Goal: Task Accomplishment & Management: Use online tool/utility

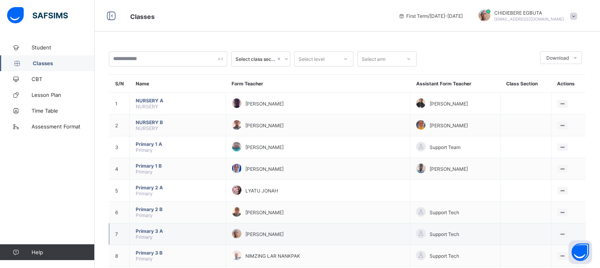
scroll to position [118, 0]
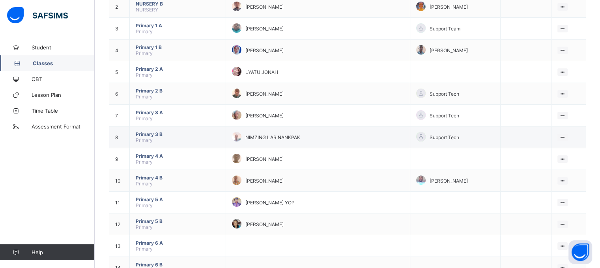
drag, startPoint x: 558, startPoint y: 131, endPoint x: 558, endPoint y: 139, distance: 7.9
click at [558, 138] on tbody "1 NURSERY A NURSERY [PERSON_NAME] YAWA SHAMSIYAT [PERSON_NAME] View Class 2 NUR…" at bounding box center [347, 191] width 477 height 434
click at [445, 141] on div "Support Tech" at bounding box center [455, 137] width 78 height 11
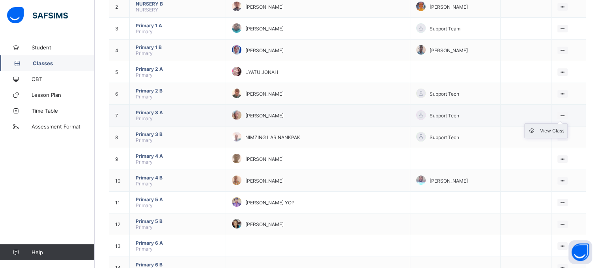
click at [555, 129] on div "View Class" at bounding box center [552, 131] width 24 height 8
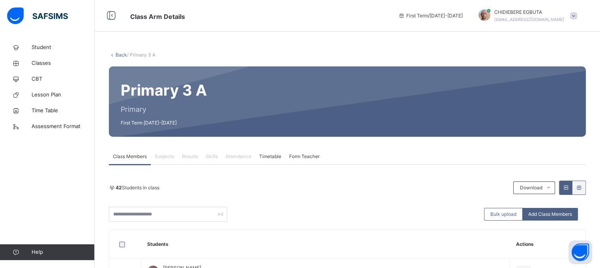
click at [243, 154] on span "Attendance" at bounding box center [239, 156] width 26 height 7
click at [243, 157] on span "Attendance" at bounding box center [239, 156] width 26 height 7
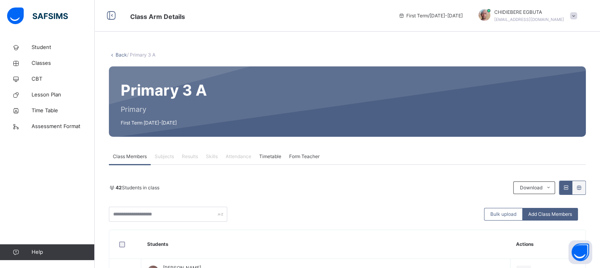
click at [243, 157] on span "Attendance" at bounding box center [239, 156] width 26 height 7
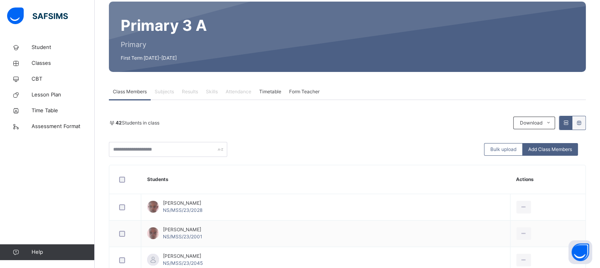
scroll to position [79, 0]
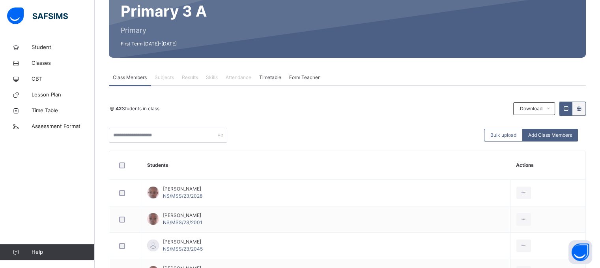
click at [213, 78] on span "Skills" at bounding box center [212, 77] width 12 height 7
click at [239, 79] on span "Attendance" at bounding box center [239, 77] width 26 height 7
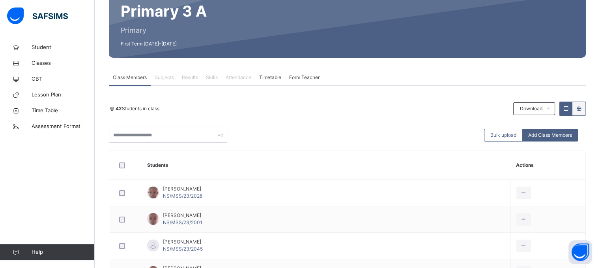
click at [239, 79] on span "Attendance" at bounding box center [239, 77] width 26 height 7
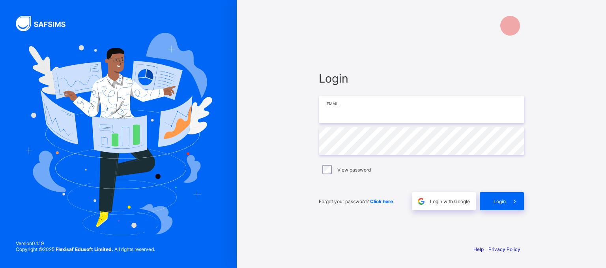
type input "**********"
click at [501, 198] on span "Login" at bounding box center [500, 201] width 12 height 6
click at [500, 201] on span "Login" at bounding box center [500, 201] width 12 height 6
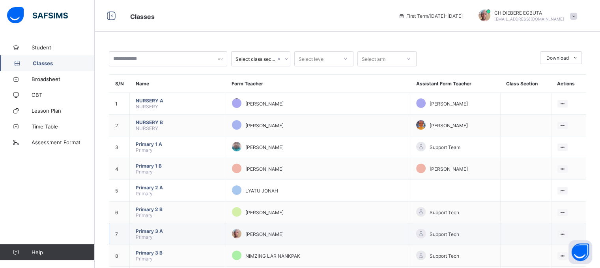
scroll to position [39, 0]
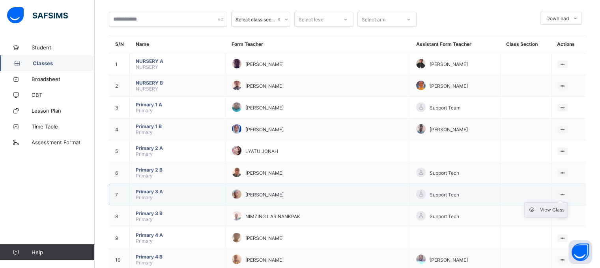
click at [555, 210] on div "View Class" at bounding box center [552, 210] width 24 height 8
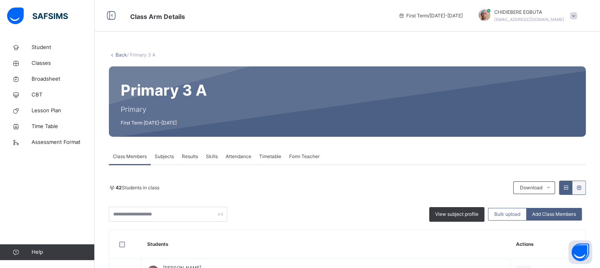
click at [248, 157] on span "Attendance" at bounding box center [239, 156] width 26 height 7
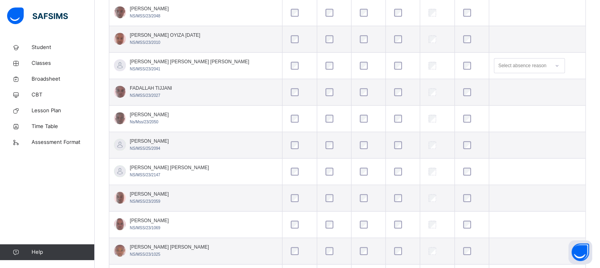
scroll to position [592, 0]
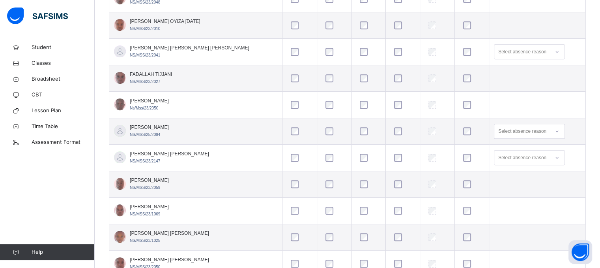
click at [460, 160] on div at bounding box center [472, 157] width 24 height 17
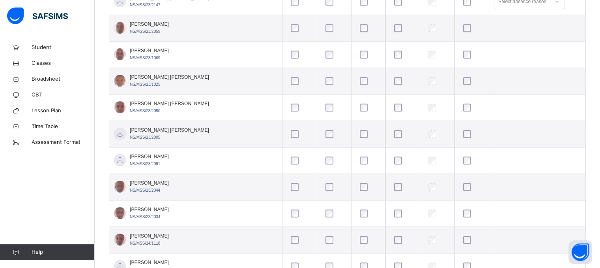
scroll to position [750, 0]
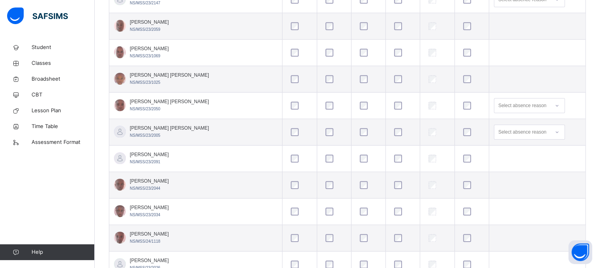
click at [460, 133] on div at bounding box center [472, 132] width 24 height 17
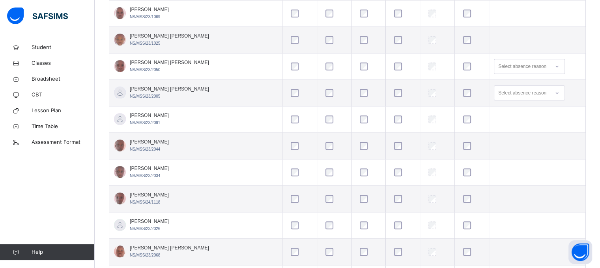
scroll to position [789, 0]
click at [356, 120] on div at bounding box center [368, 119] width 24 height 17
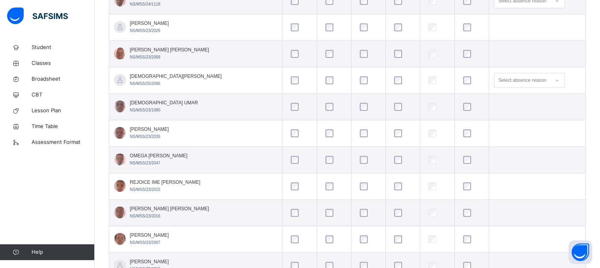
scroll to position [1026, 0]
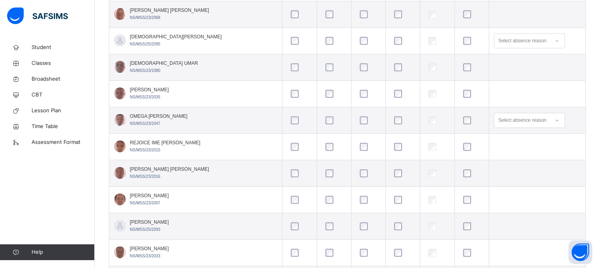
click at [356, 147] on div at bounding box center [368, 146] width 24 height 17
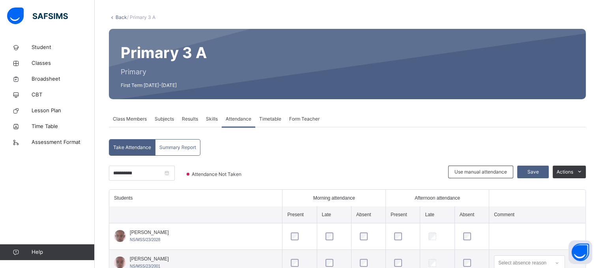
scroll to position [79, 0]
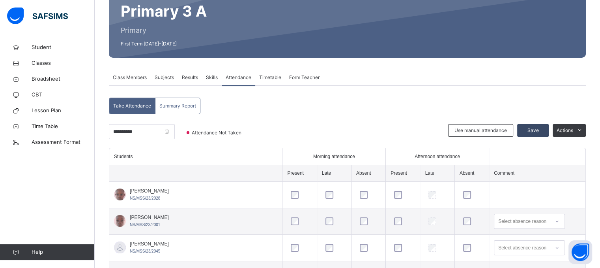
click at [542, 129] on span "Save" at bounding box center [533, 130] width 20 height 7
click at [542, 129] on div "Save" at bounding box center [533, 130] width 32 height 13
click at [542, 129] on span "Save" at bounding box center [533, 130] width 20 height 7
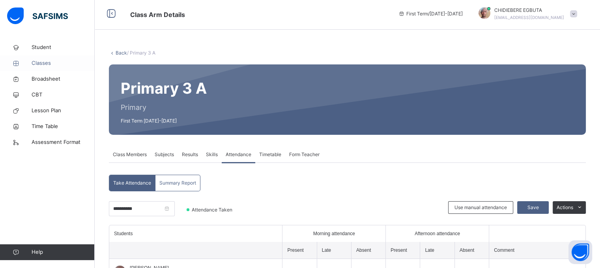
scroll to position [0, 0]
